Goal: Find specific page/section: Find specific page/section

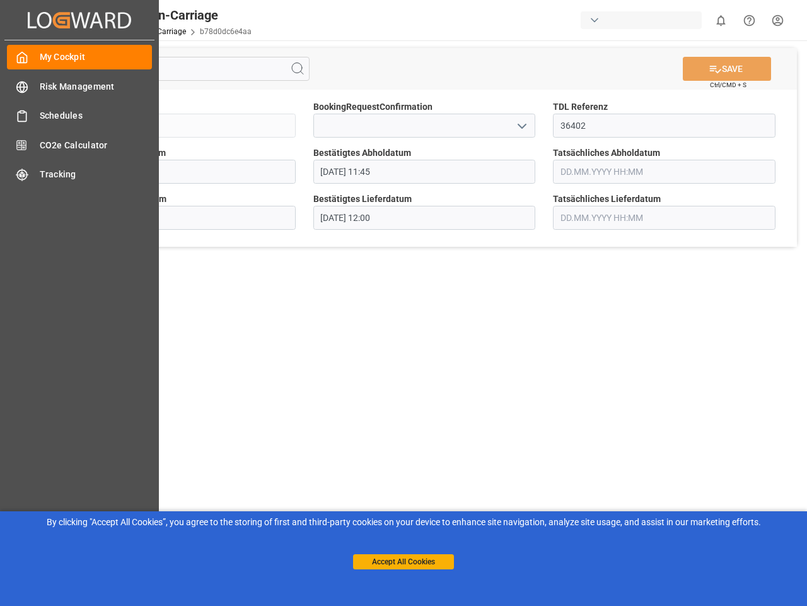
click at [404, 303] on main "SAVE Ctrl/CMD + S Sendung QKA25-010206 BookingRequestConfirmation TDL Referenz …" at bounding box center [424, 319] width 761 height 558
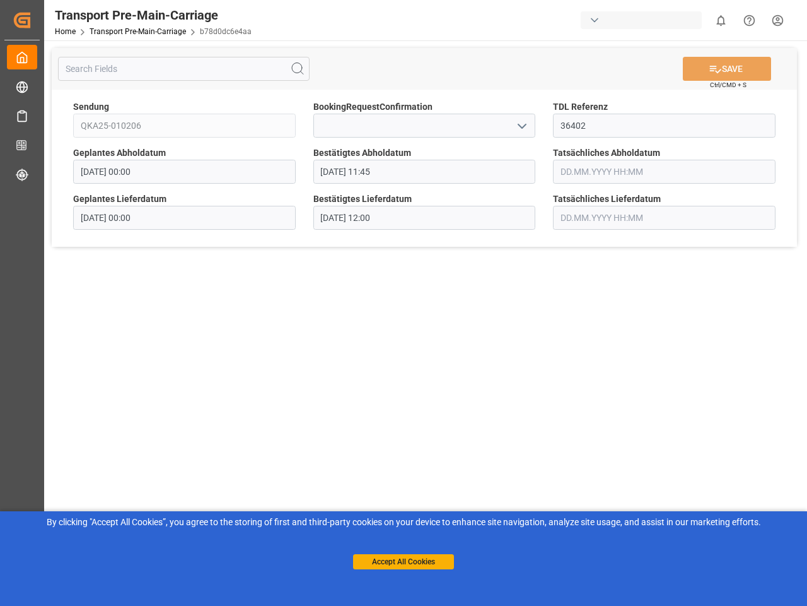
click at [32, 20] on icon "Created by potrace 1.15, written by [PERSON_NAME] [DATE]-[DATE]" at bounding box center [22, 20] width 19 height 20
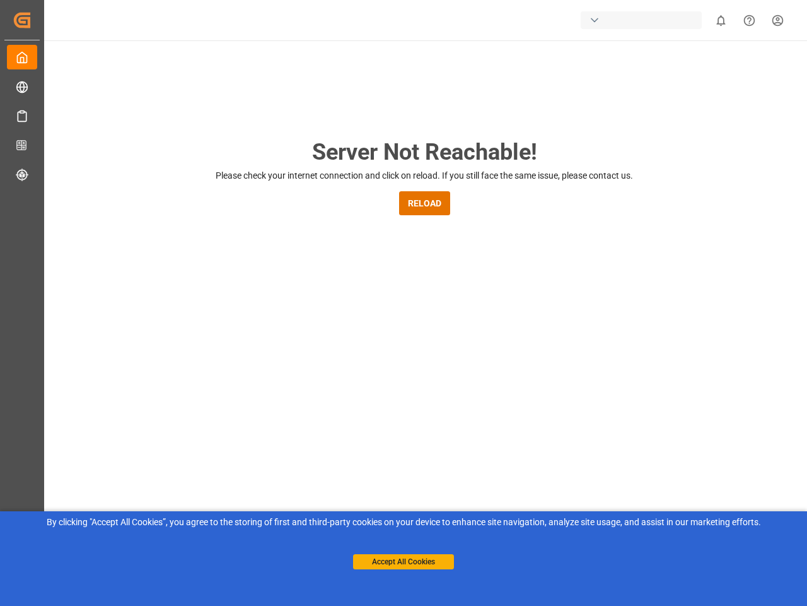
click at [644, 20] on div "button" at bounding box center [641, 20] width 121 height 18
click at [721, 20] on html "Created by potrace 1.15, written by [PERSON_NAME] [DATE]-[DATE] Created by potr…" at bounding box center [403, 303] width 807 height 606
click at [749, 20] on icon "Help Center" at bounding box center [749, 20] width 13 height 13
click at [298, 69] on div "Server Not Reachable! Please check your internet connection and click on reload…" at bounding box center [425, 482] width 766 height 885
click at [727, 69] on div "Server Not Reachable! Please check your internet connection and click on reload…" at bounding box center [425, 482] width 766 height 885
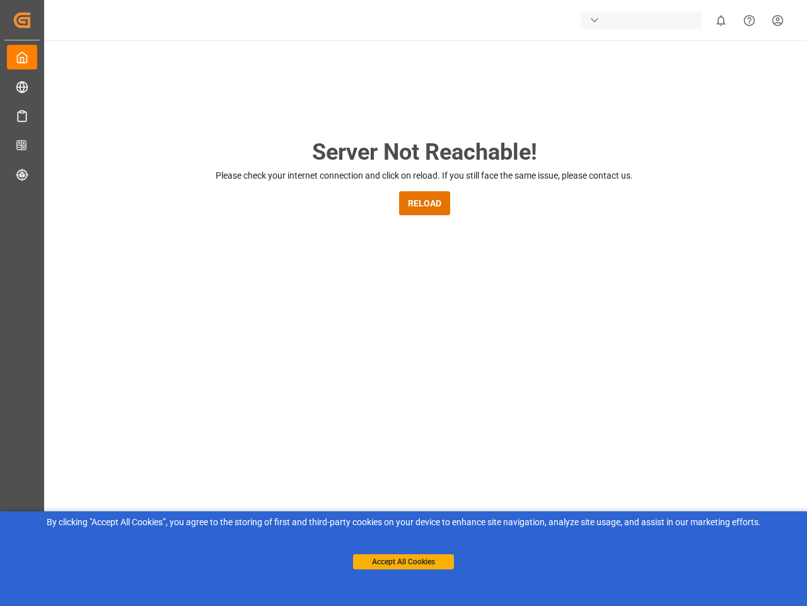
click at [522, 126] on div "Server Not Reachable! Please check your internet connection and click on reload…" at bounding box center [425, 482] width 766 height 885
click at [404, 561] on button "Accept All Cookies" at bounding box center [403, 561] width 101 height 15
